Goal: Information Seeking & Learning: Learn about a topic

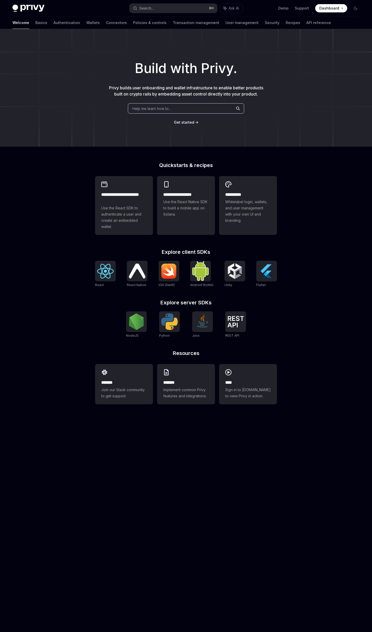
click at [151, 111] on span "Help me learn how to…" at bounding box center [151, 108] width 39 height 5
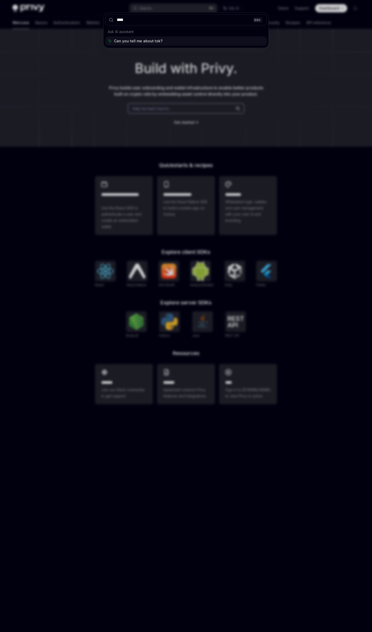
type input "*****"
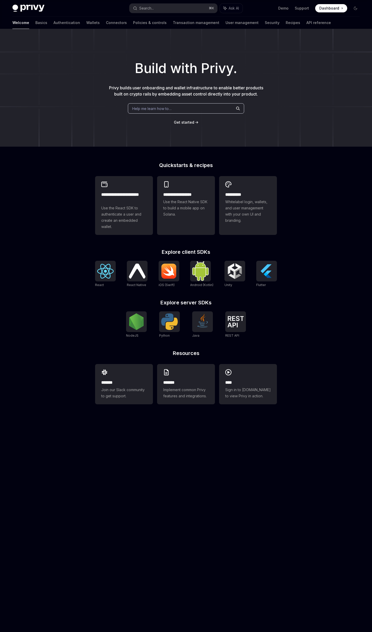
scroll to position [29, 0]
type textarea "*"
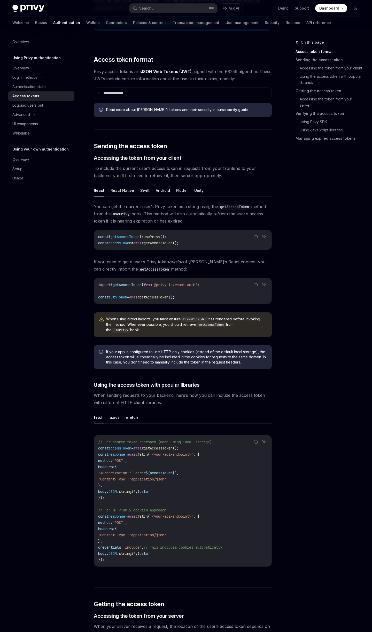
scroll to position [95, 0]
click at [164, 298] on span "getAccessToken" at bounding box center [153, 297] width 29 height 5
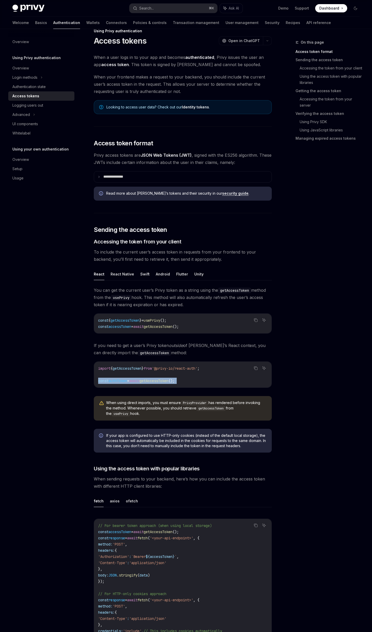
scroll to position [0, 0]
